Goal: Information Seeking & Learning: Learn about a topic

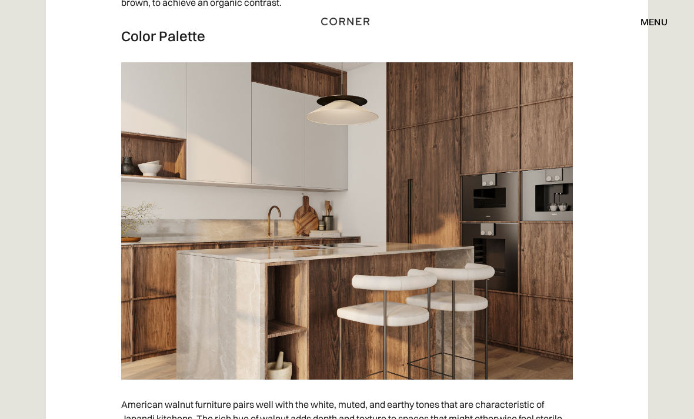
scroll to position [3126, 0]
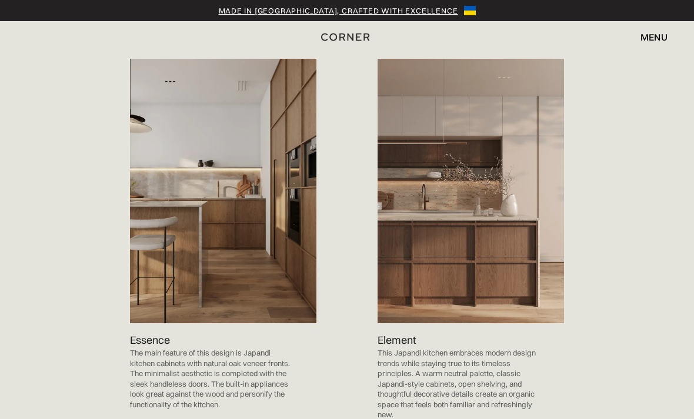
scroll to position [1159, 0]
click at [282, 246] on img at bounding box center [223, 191] width 186 height 265
click at [245, 349] on p "The main feature of this design is Japandi kitchen cabinets with natural oak ve…" at bounding box center [211, 380] width 163 height 62
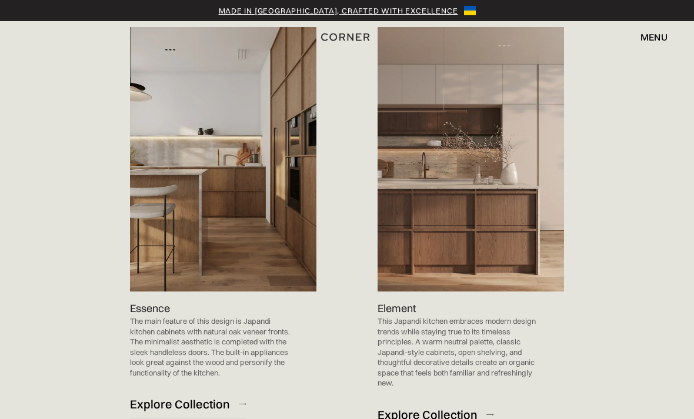
scroll to position [1191, 0]
click at [206, 397] on div "Explore Collection" at bounding box center [180, 405] width 100 height 16
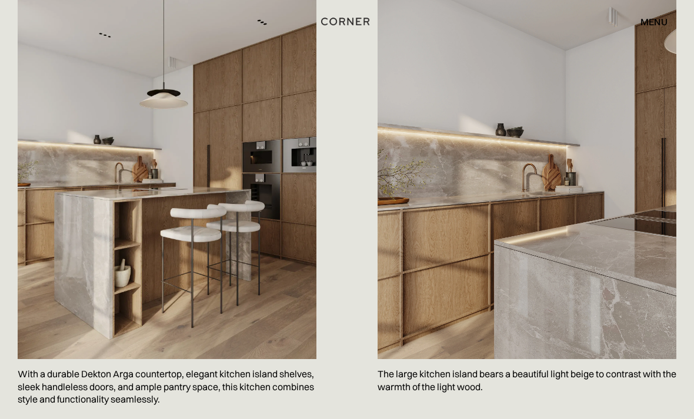
scroll to position [676, 0]
